Goal: Task Accomplishment & Management: Manage account settings

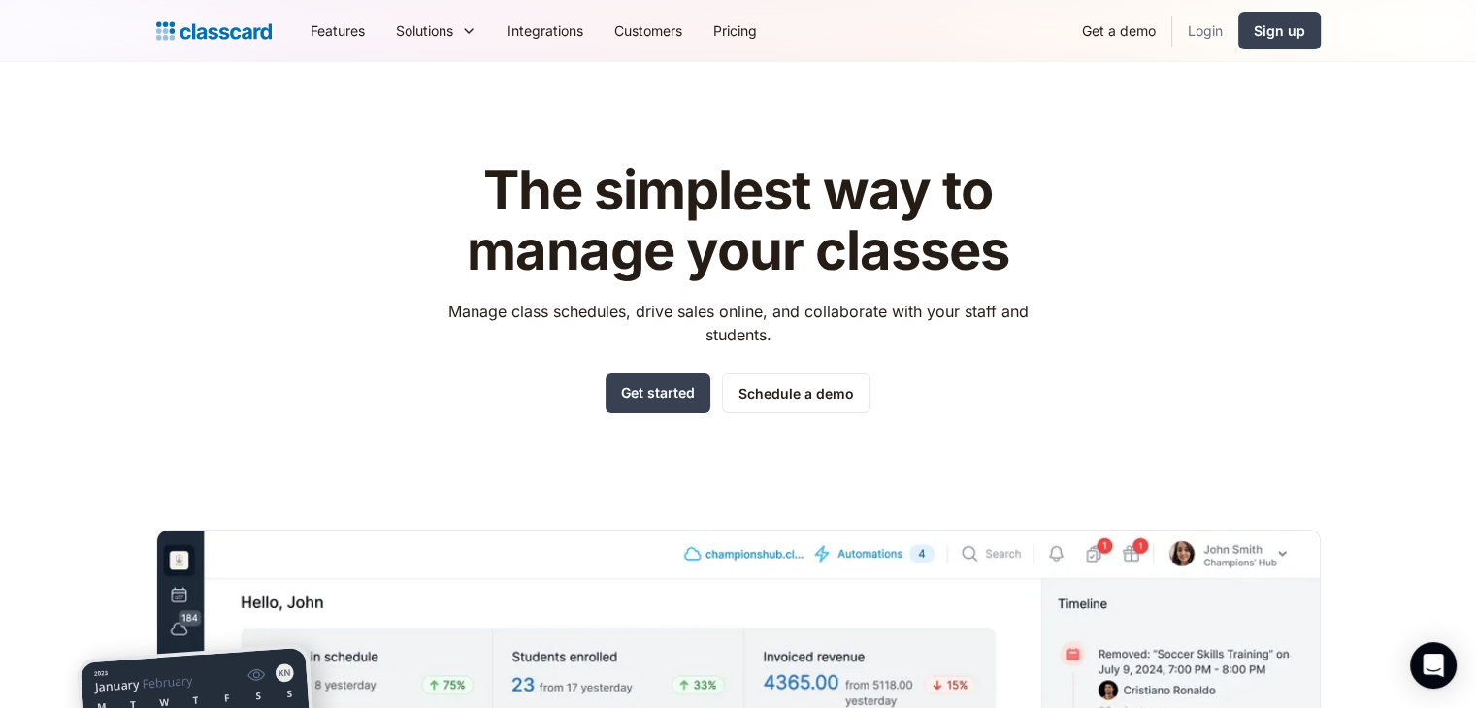
click at [1206, 32] on link "Login" at bounding box center [1205, 31] width 66 height 44
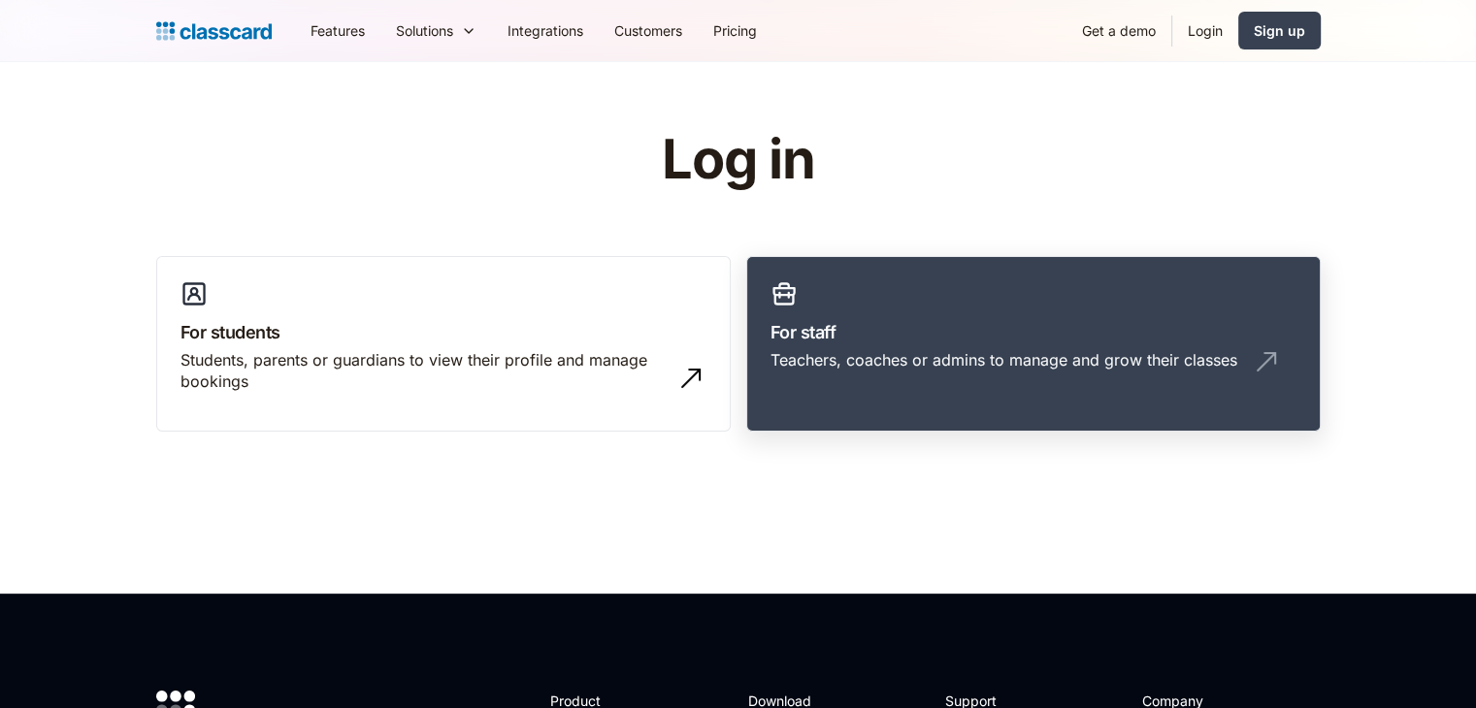
click at [889, 339] on h3 "For staff" at bounding box center [1033, 332] width 526 height 26
